Goal: Task Accomplishment & Management: Complete application form

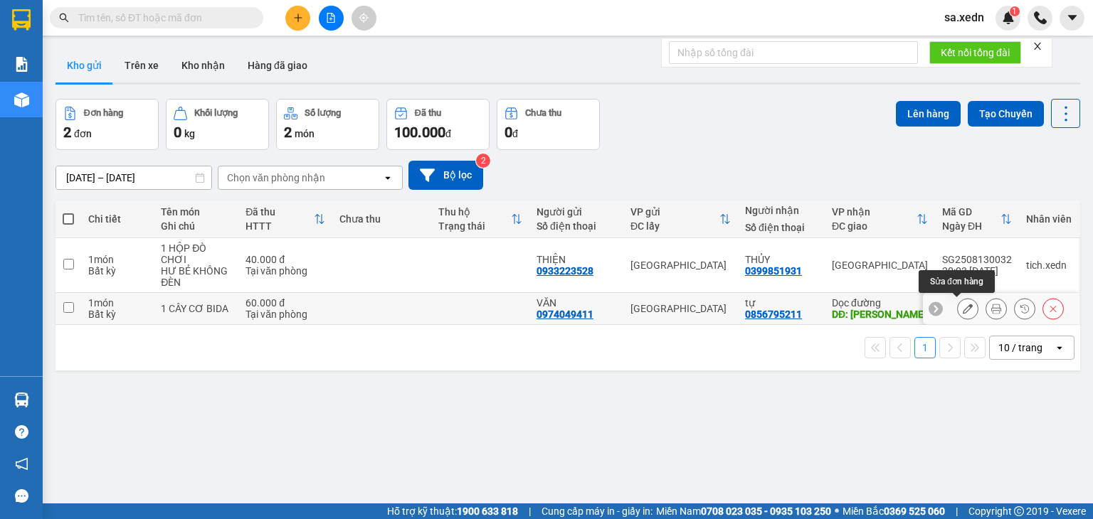
click at [963, 310] on button at bounding box center [968, 309] width 20 height 25
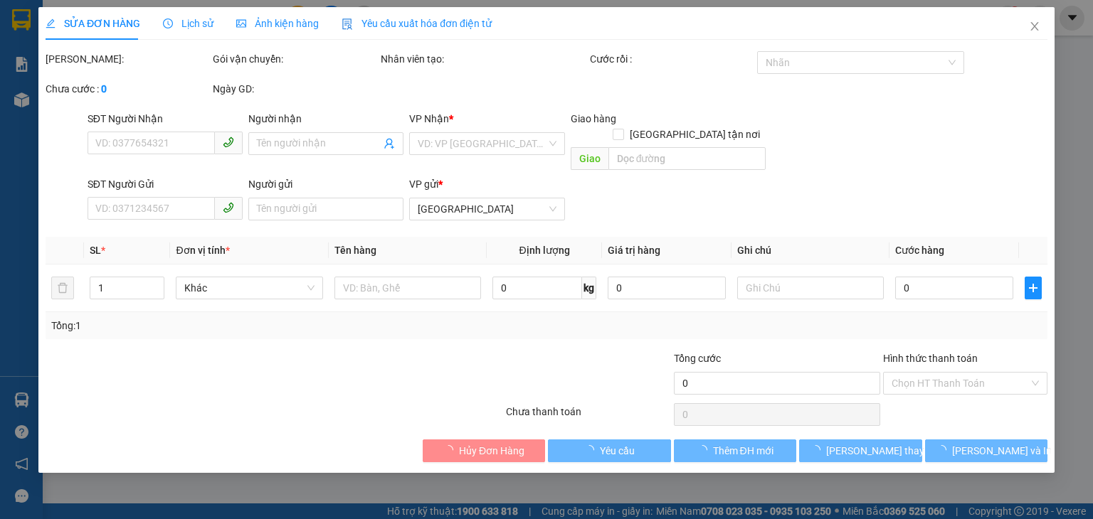
type input "0856795211"
type input "tự"
type input "[PERSON_NAME]"
type input "0974049411"
type input "VĂN"
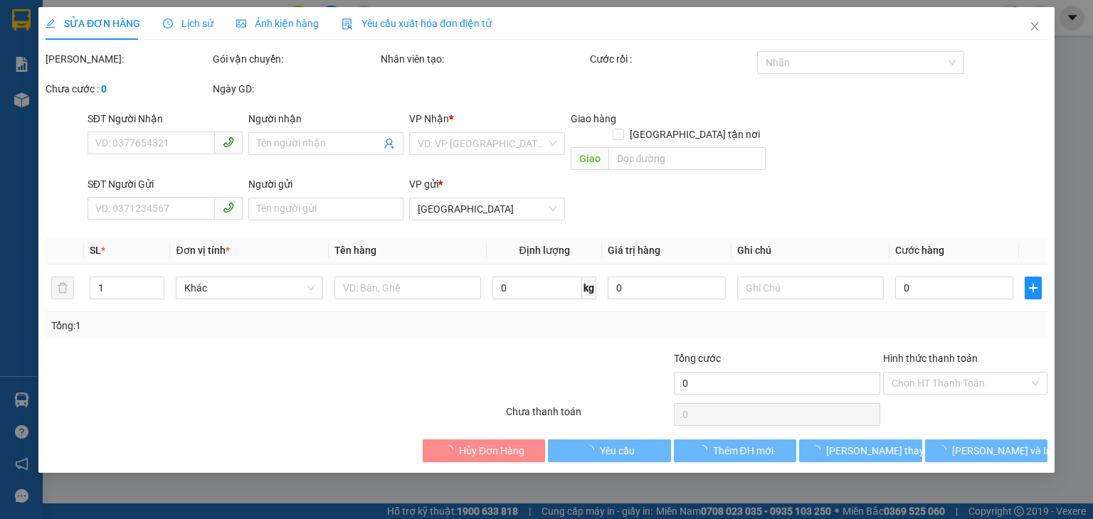
type input "60.000"
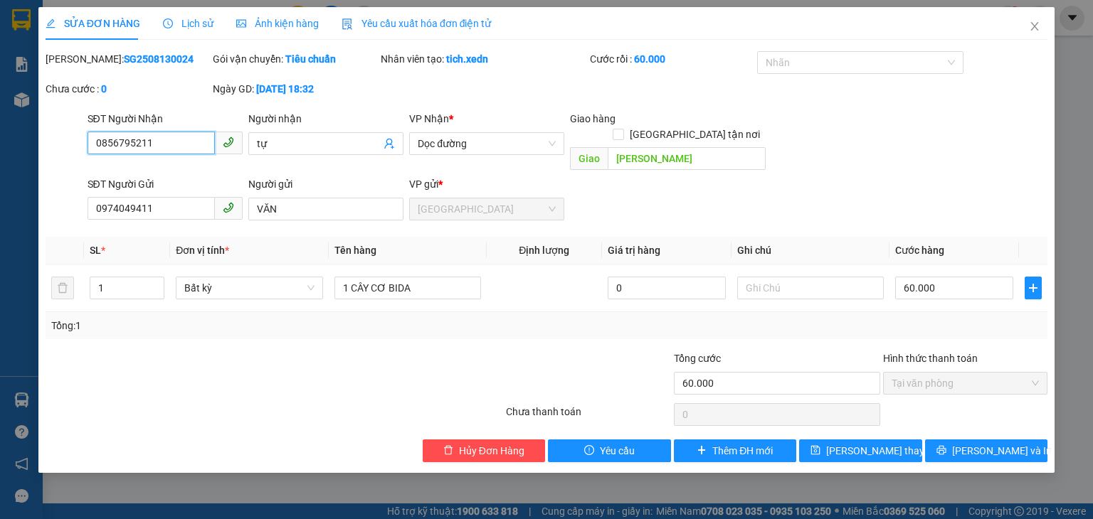
click at [974, 374] on span "Tại văn phòng" at bounding box center [965, 383] width 147 height 21
click at [974, 373] on span "Tại văn phòng" at bounding box center [965, 383] width 147 height 21
click at [973, 373] on span "Tại văn phòng" at bounding box center [965, 383] width 147 height 21
drag, startPoint x: 159, startPoint y: 149, endPoint x: 51, endPoint y: 180, distance: 113.3
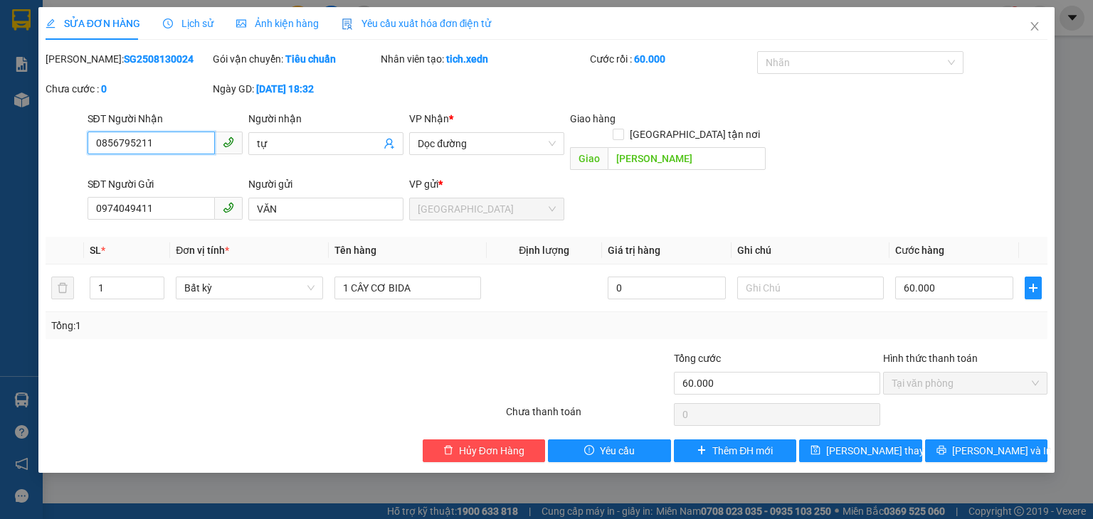
click at [51, 180] on form "SĐT Người Nhận 0856795211 0856795211 Người nhận tự VP Nhận * Dọc đường Giao hàn…" at bounding box center [547, 168] width 1002 height 115
click at [1035, 27] on icon "close" at bounding box center [1035, 26] width 8 height 9
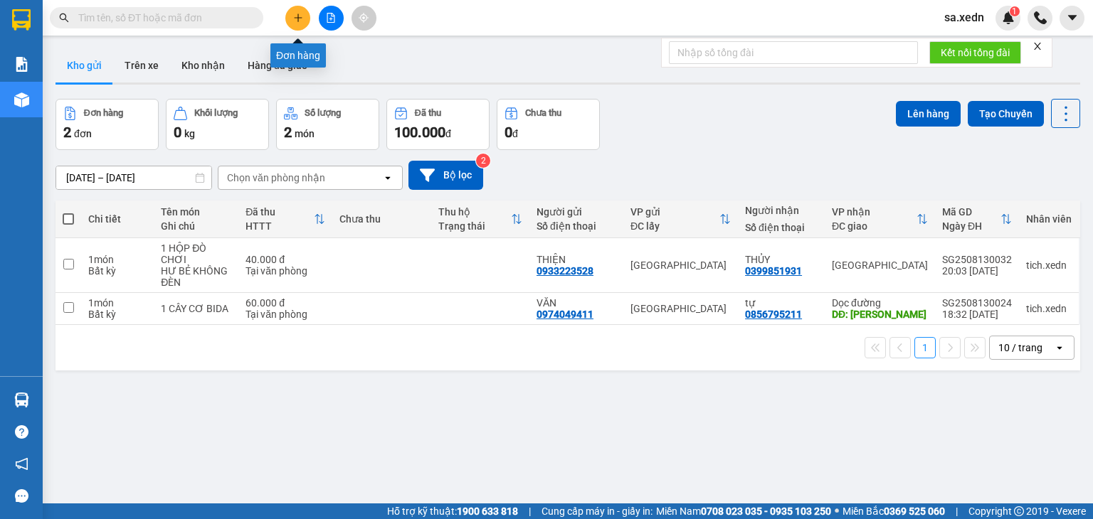
click at [300, 21] on icon "plus" at bounding box center [298, 18] width 10 height 10
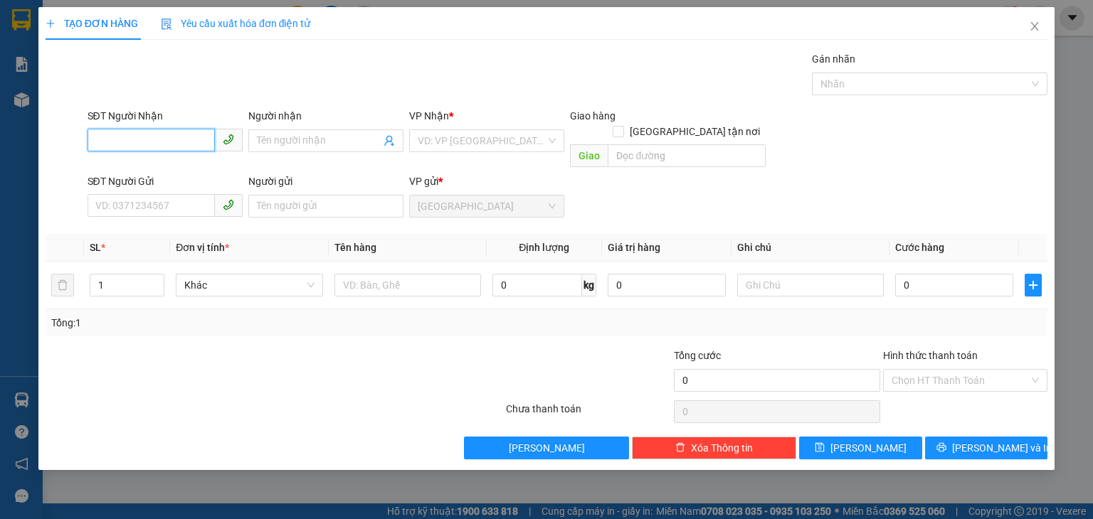
paste input "0856795211"
type input "0856795211"
click at [174, 162] on div "0856795211 - tự" at bounding box center [165, 169] width 138 height 16
type input "tự"
type input "[PERSON_NAME]"
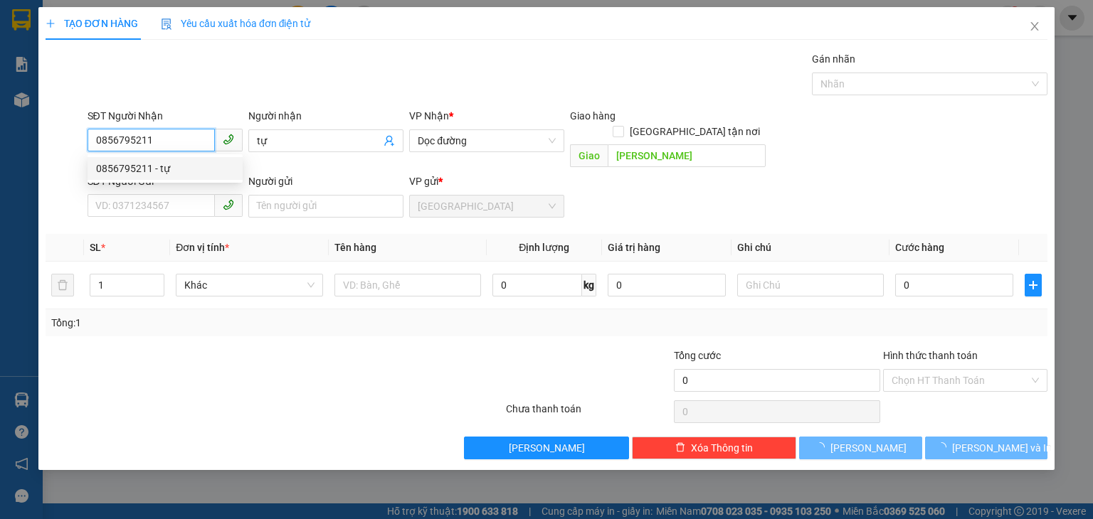
type input "60.000"
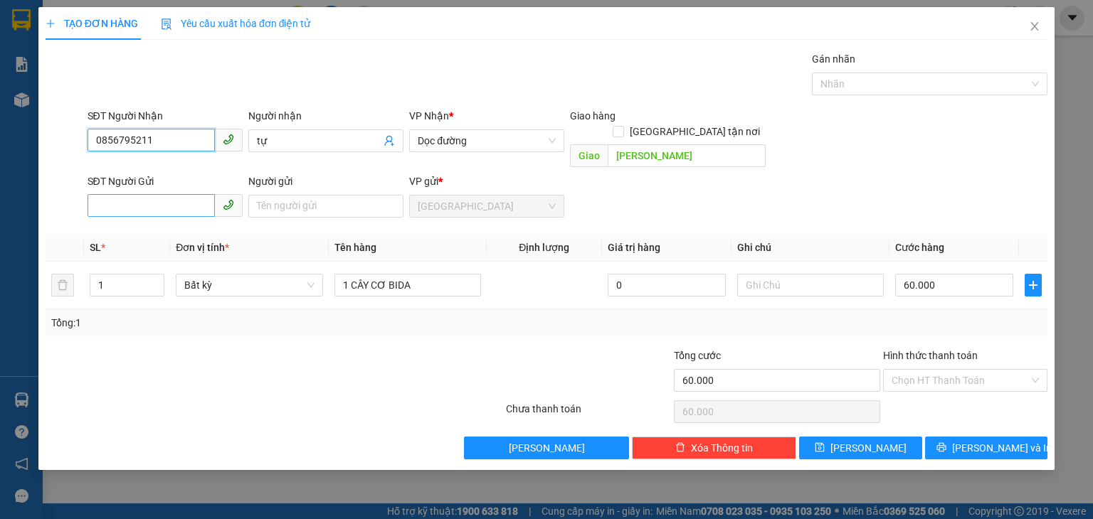
type input "0856795211"
click at [162, 194] on input "SĐT Người Gửi" at bounding box center [151, 205] width 127 height 23
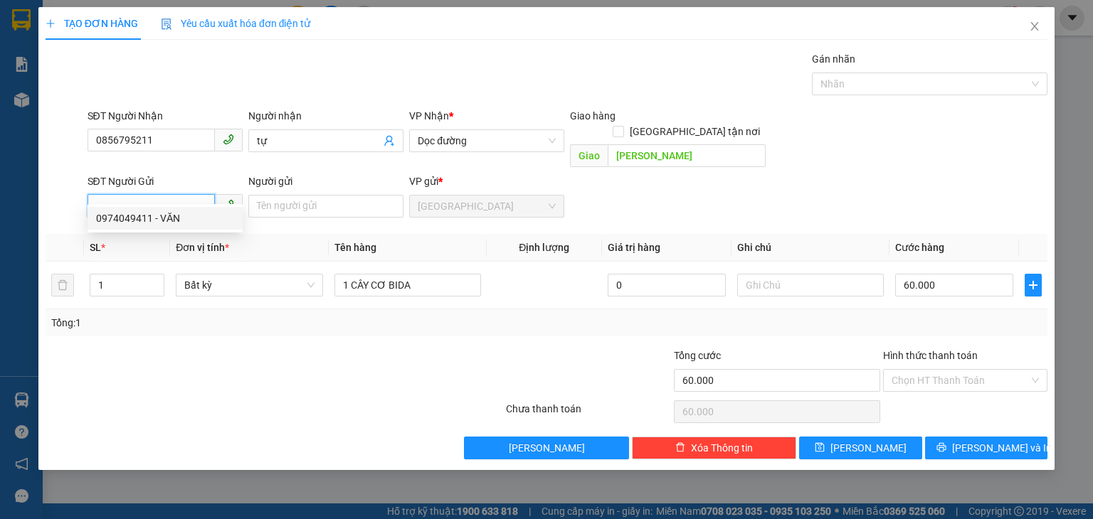
click at [154, 218] on div "0974049411 - VĂN" at bounding box center [165, 219] width 138 height 16
type input "0974049411"
type input "VĂN"
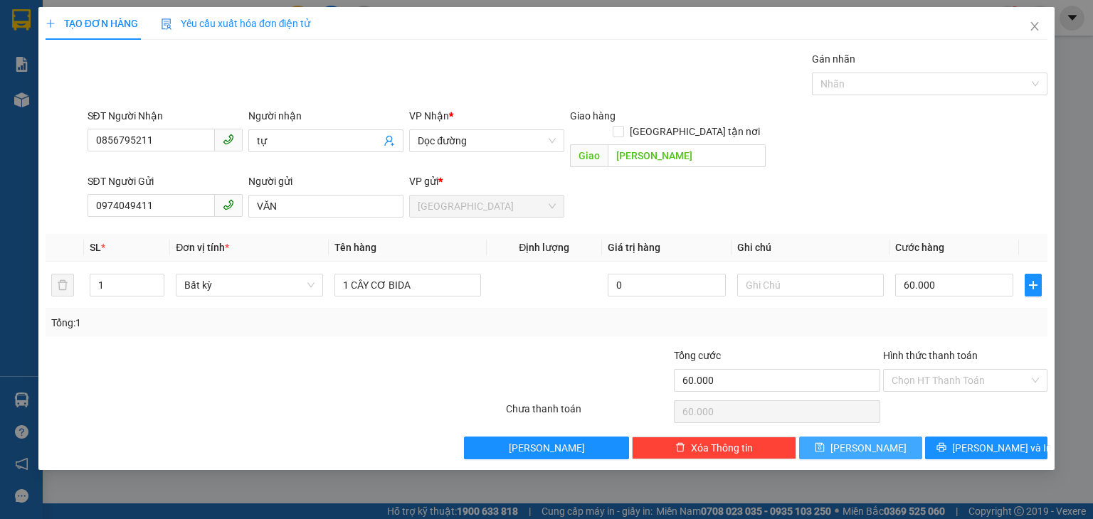
click at [877, 437] on button "[PERSON_NAME]" at bounding box center [860, 448] width 123 height 23
type input "0"
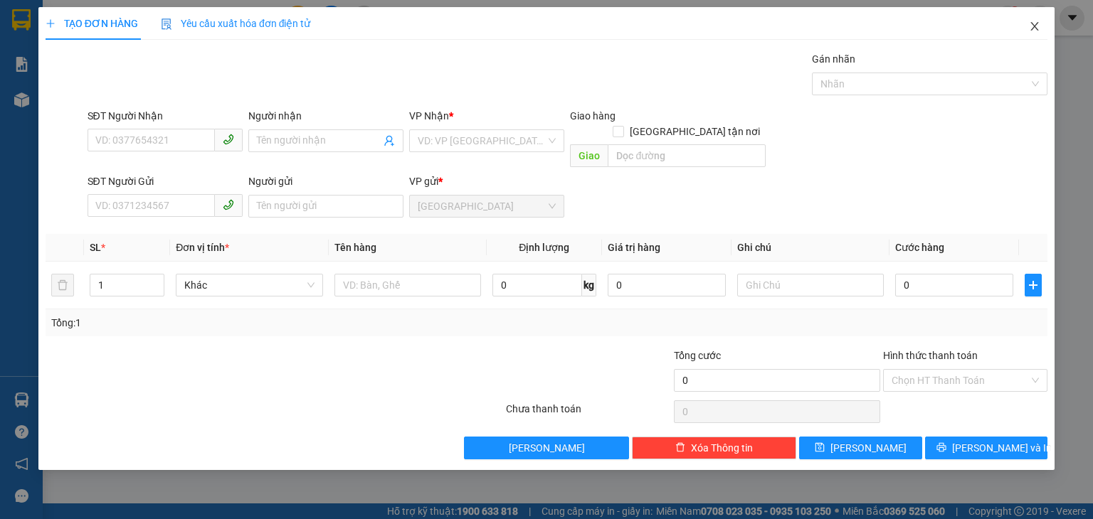
click at [1042, 31] on span "Close" at bounding box center [1035, 27] width 40 height 40
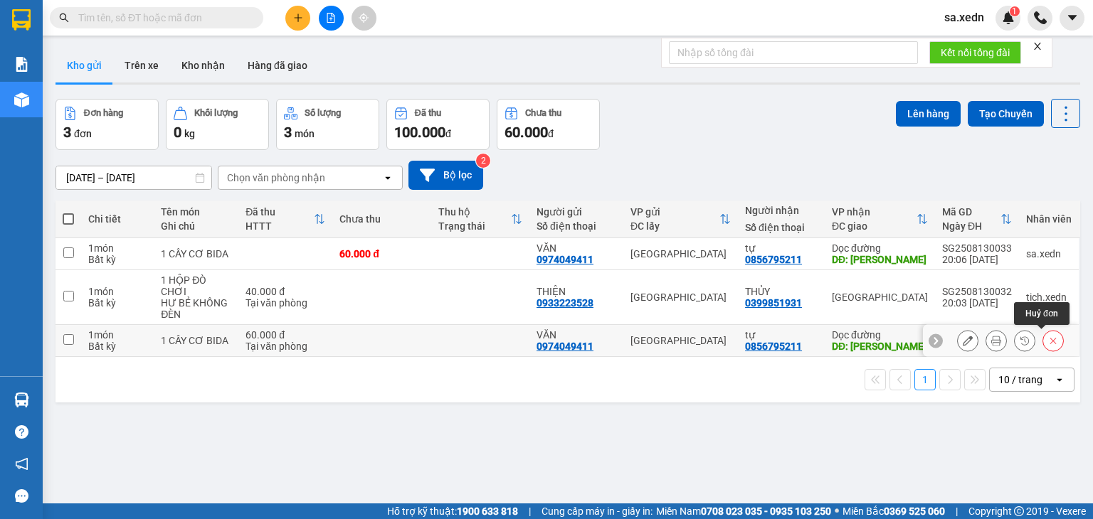
click at [1045, 345] on button at bounding box center [1053, 341] width 20 height 25
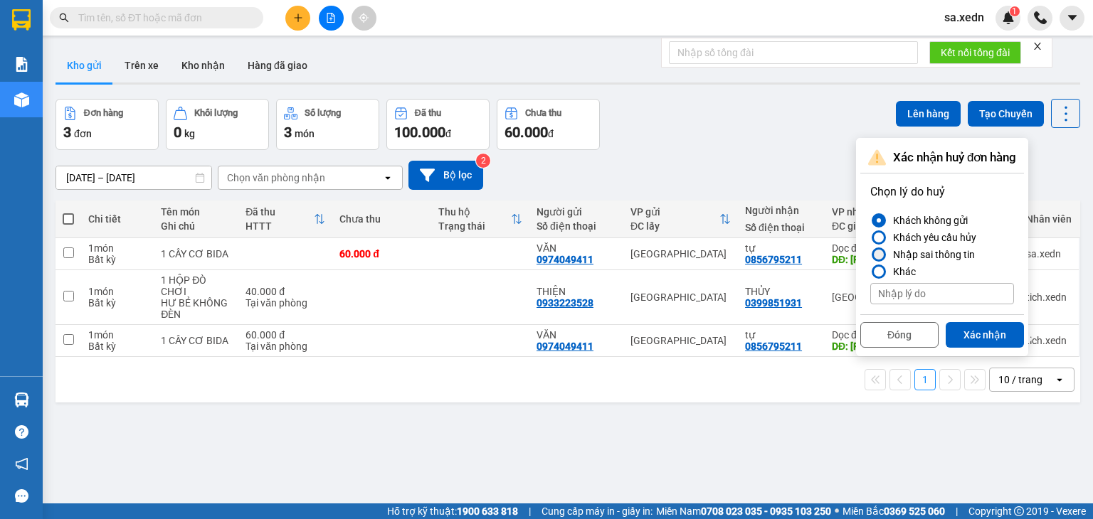
click at [885, 257] on div at bounding box center [879, 255] width 14 height 14
click at [870, 255] on input "Nhập sai thông tin" at bounding box center [870, 255] width 0 height 0
click at [982, 339] on button "Xác nhận" at bounding box center [985, 335] width 78 height 26
